Goal: Obtain resource: Obtain resource

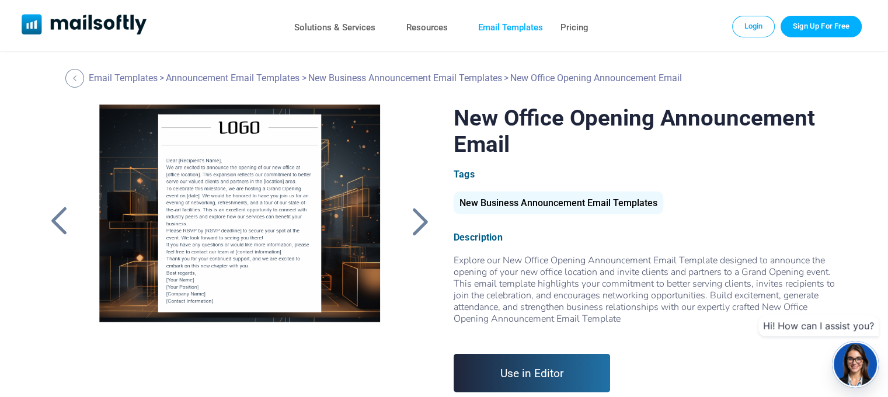
click at [492, 30] on link "Email Templates" at bounding box center [510, 27] width 65 height 17
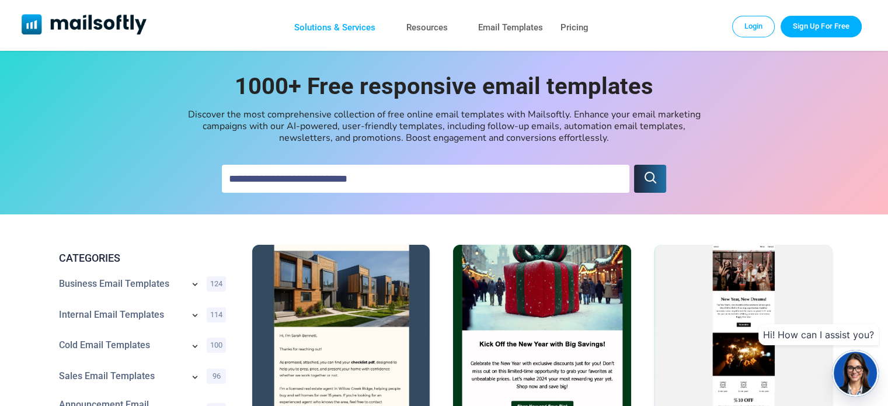
click at [349, 29] on link "Solutions & Services" at bounding box center [334, 27] width 81 height 17
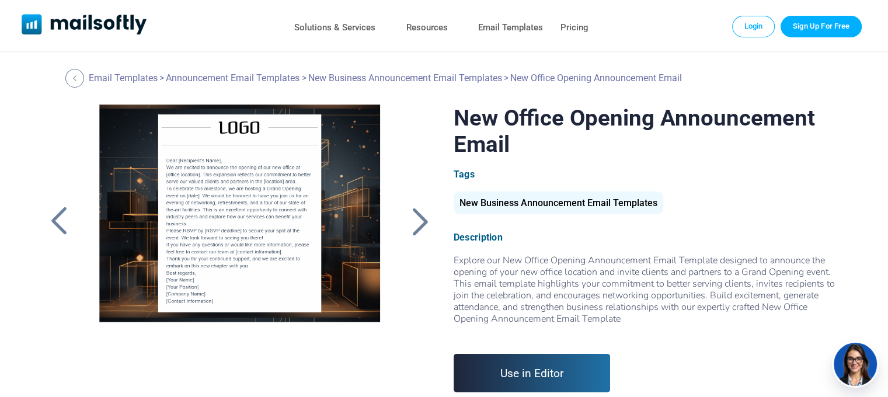
click at [194, 201] on div at bounding box center [239, 250] width 312 height 292
